Goal: Transaction & Acquisition: Purchase product/service

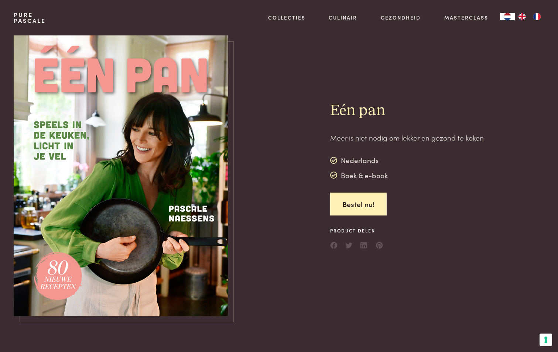
click at [178, 153] on img at bounding box center [121, 175] width 214 height 281
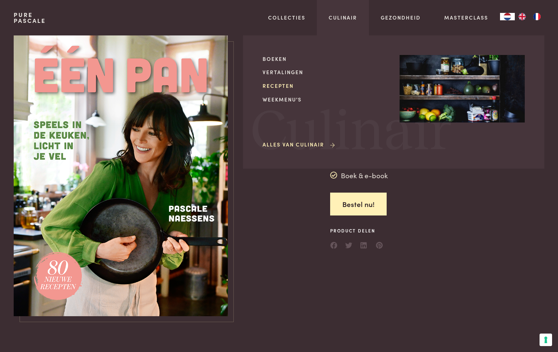
click at [294, 86] on link "Recepten" at bounding box center [325, 86] width 125 height 8
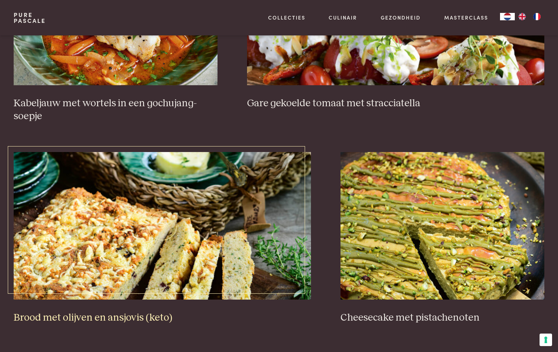
scroll to position [480, 0]
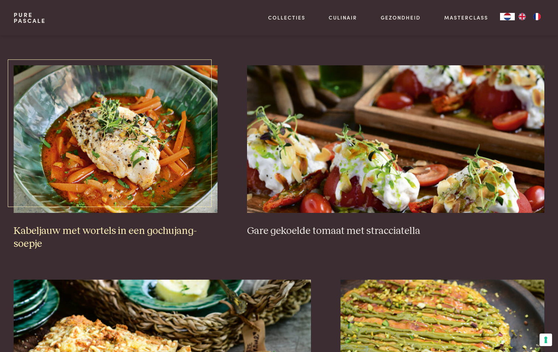
click at [155, 181] on img at bounding box center [116, 139] width 204 height 148
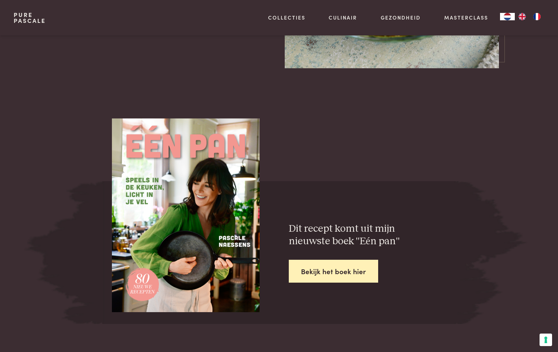
scroll to position [997, 0]
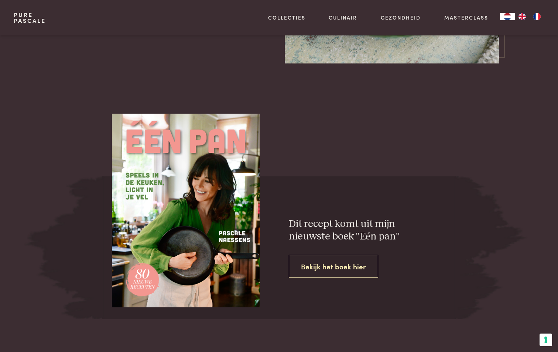
click at [366, 272] on link "Bekijk het boek hier" at bounding box center [333, 266] width 89 height 23
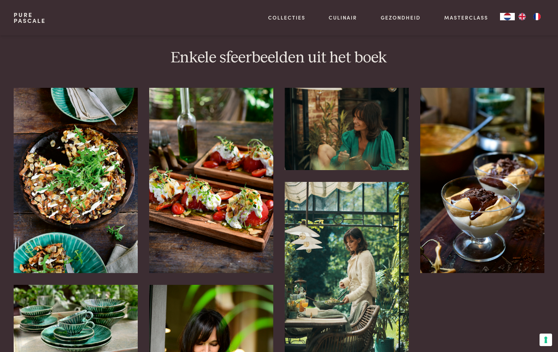
scroll to position [1440, 0]
